Goal: Check status: Check status

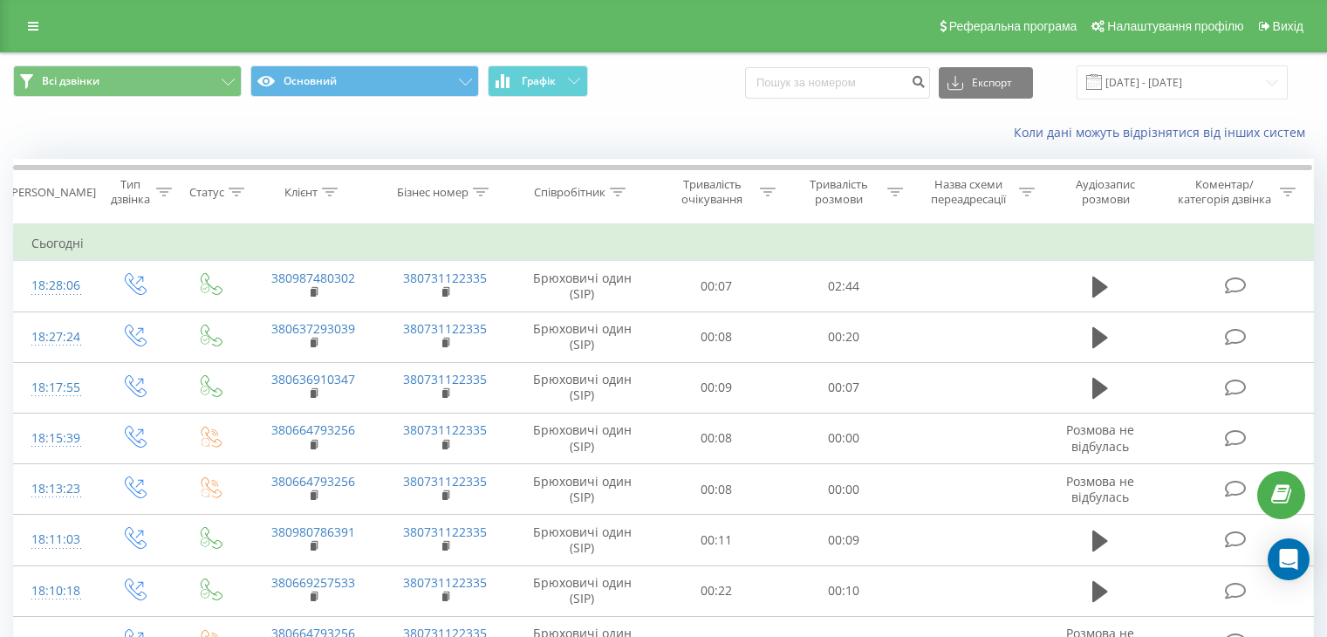
click at [1178, 84] on input "[DATE] - [DATE]" at bounding box center [1181, 82] width 211 height 34
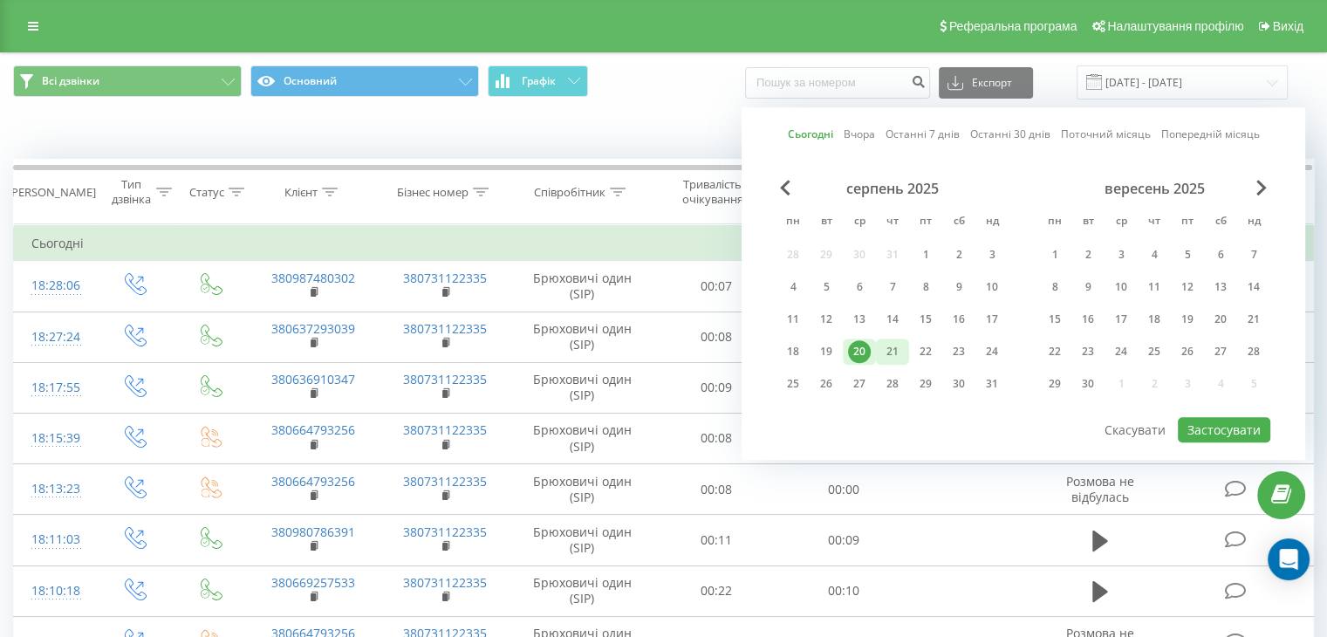
click at [898, 351] on div "21" at bounding box center [892, 351] width 23 height 23
click at [1229, 419] on button "Застосувати" at bounding box center [1223, 429] width 92 height 25
type input "[DATE] - [DATE]"
